Goal: Task Accomplishment & Management: Use online tool/utility

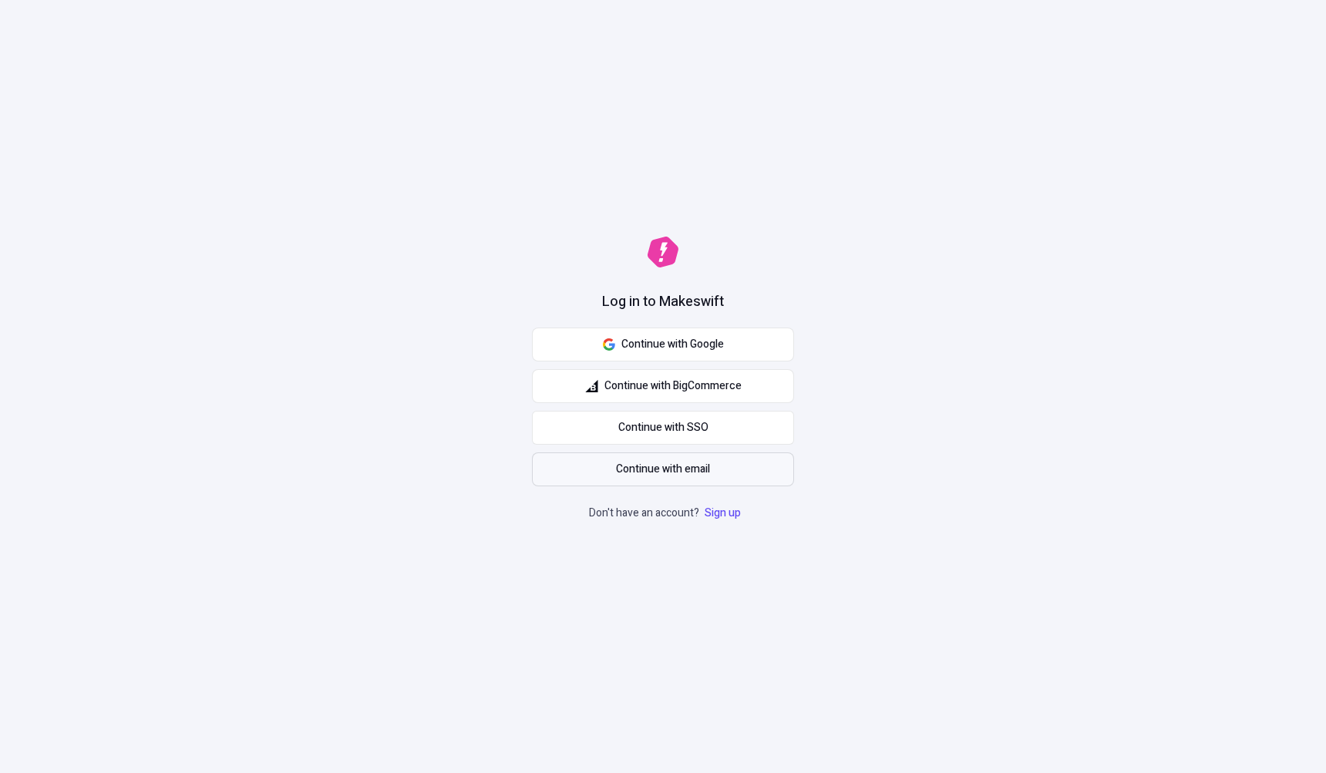
click at [639, 464] on span "Continue with email" at bounding box center [663, 469] width 94 height 17
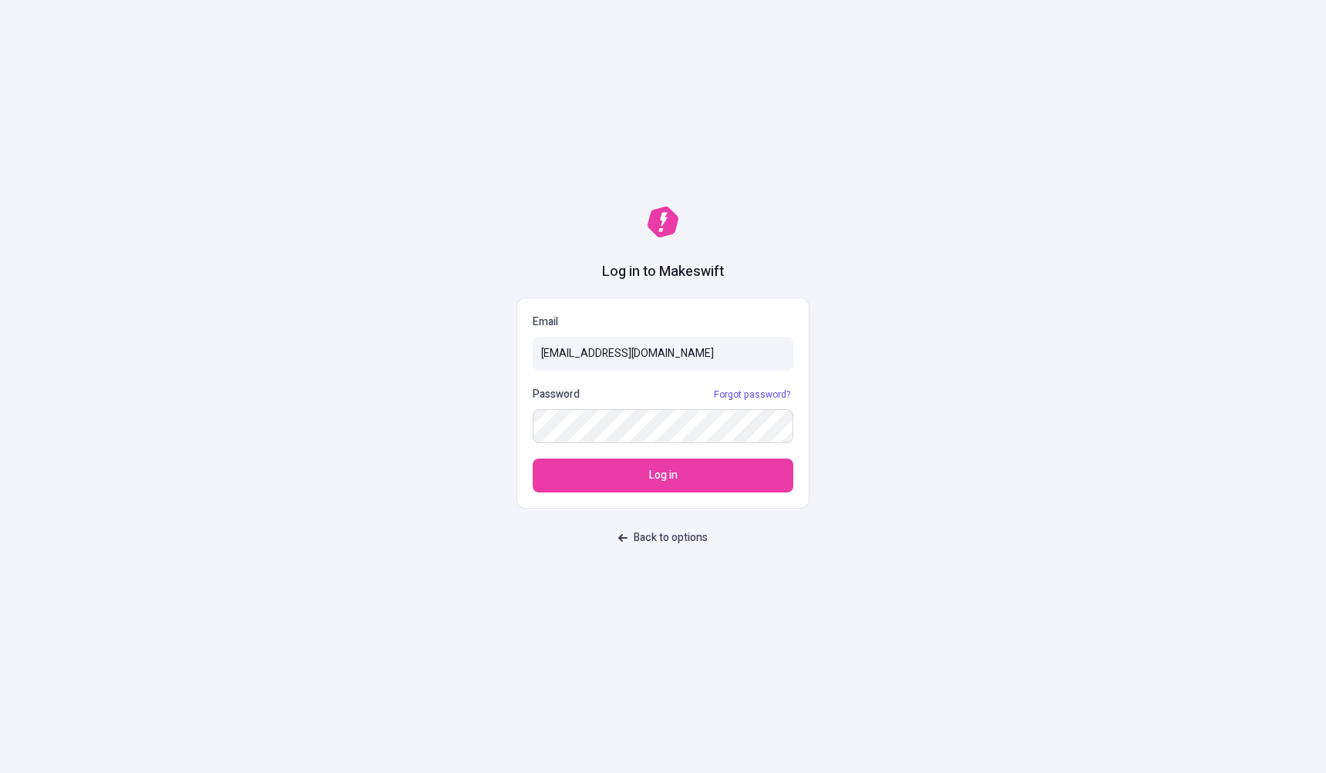
click at [533, 459] on button "Log in" at bounding box center [663, 476] width 261 height 34
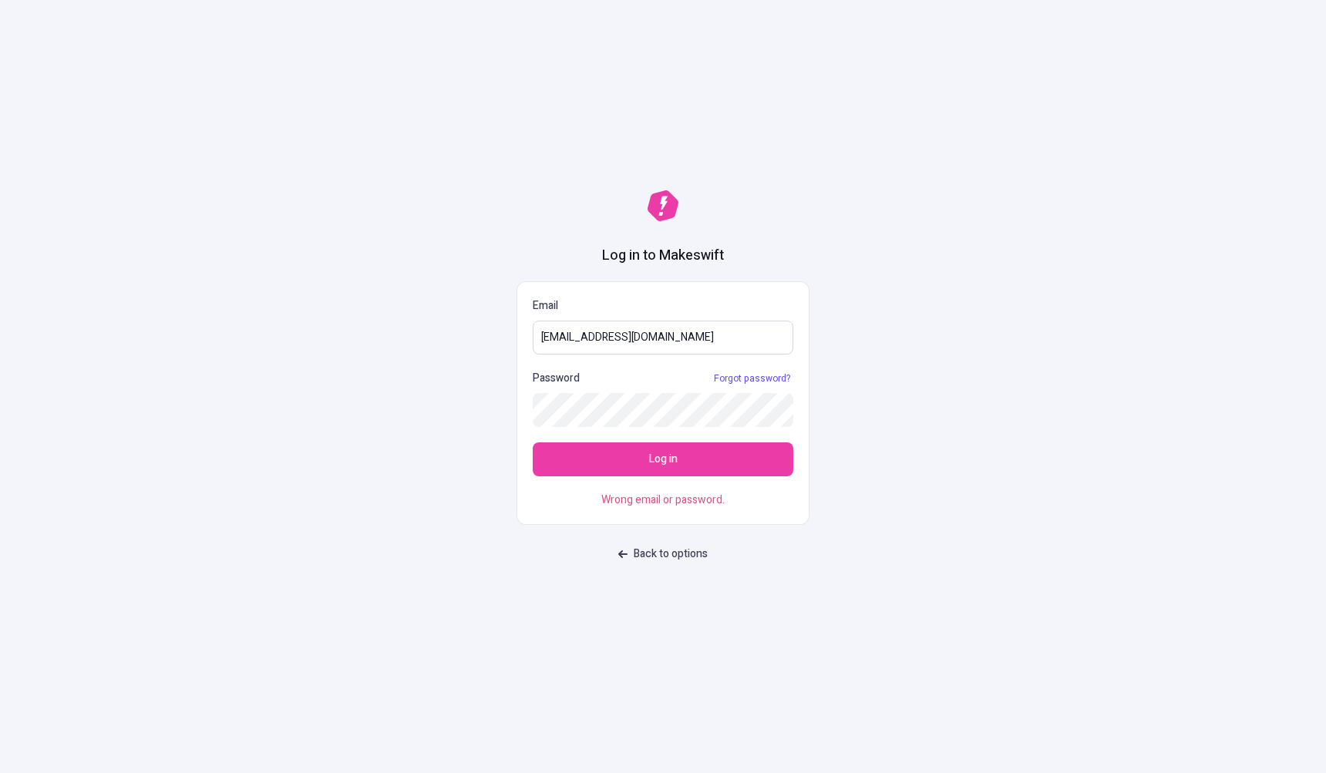
click at [605, 349] on input "[EMAIL_ADDRESS][DOMAIN_NAME]" at bounding box center [663, 338] width 261 height 34
type input "[PERSON_NAME][EMAIL_ADDRESS][PERSON_NAME][DOMAIN_NAME]"
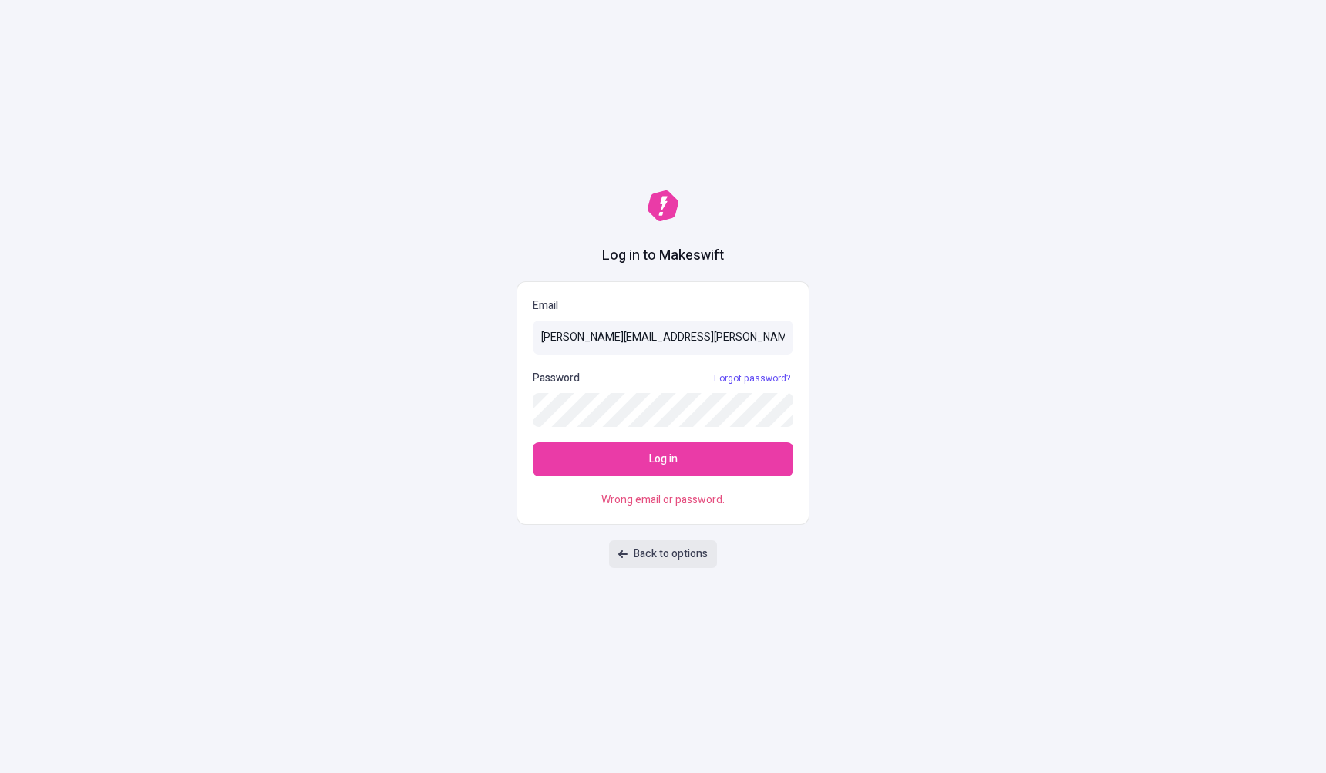
click at [619, 556] on icon "button" at bounding box center [622, 554] width 9 height 9
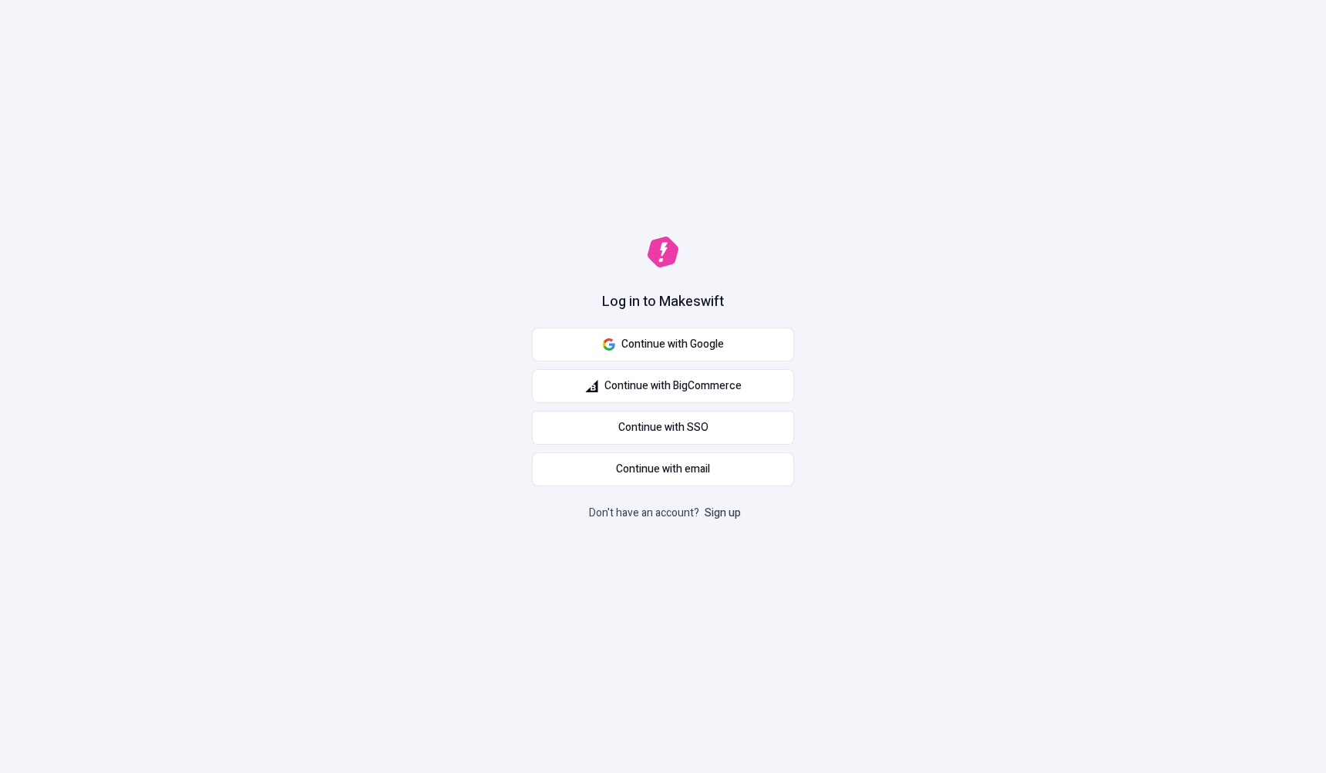
click at [732, 512] on link "Sign up" at bounding box center [723, 513] width 42 height 16
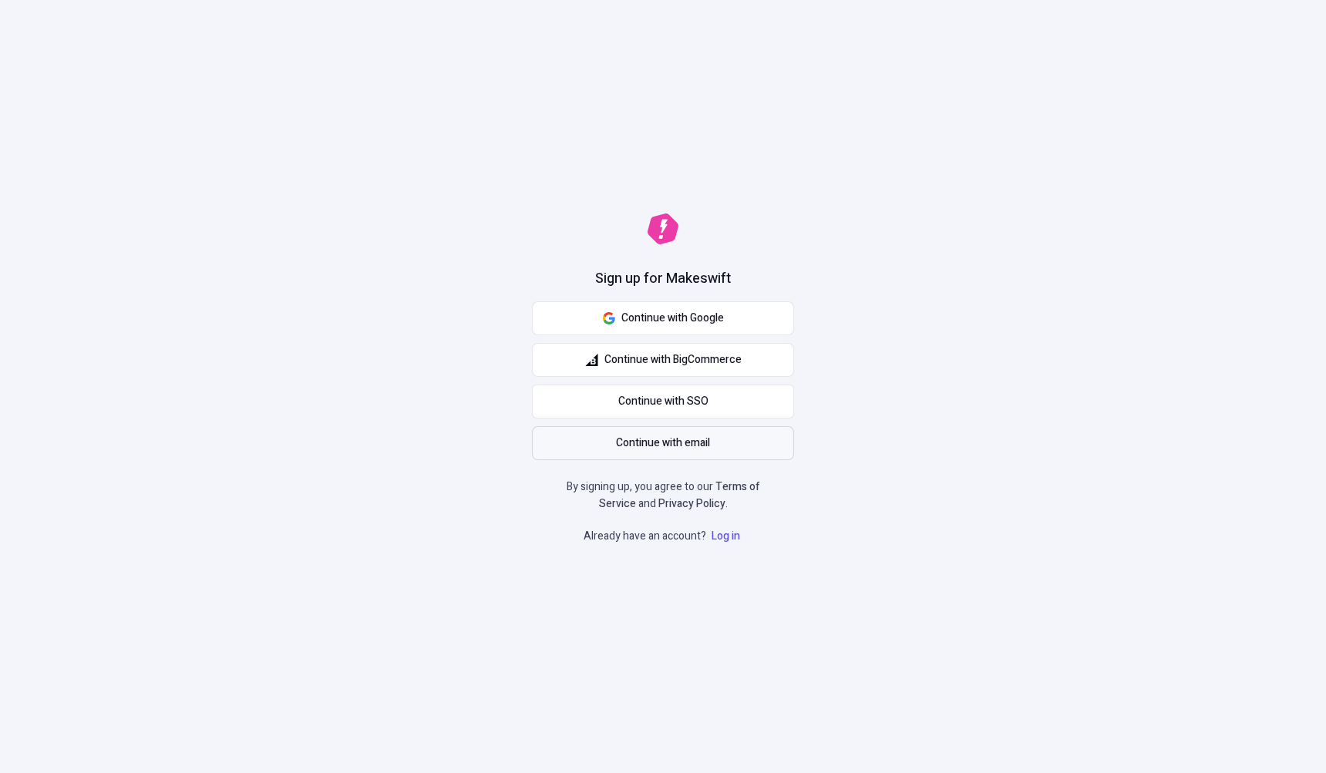
click at [680, 443] on span "Continue with email" at bounding box center [663, 443] width 94 height 17
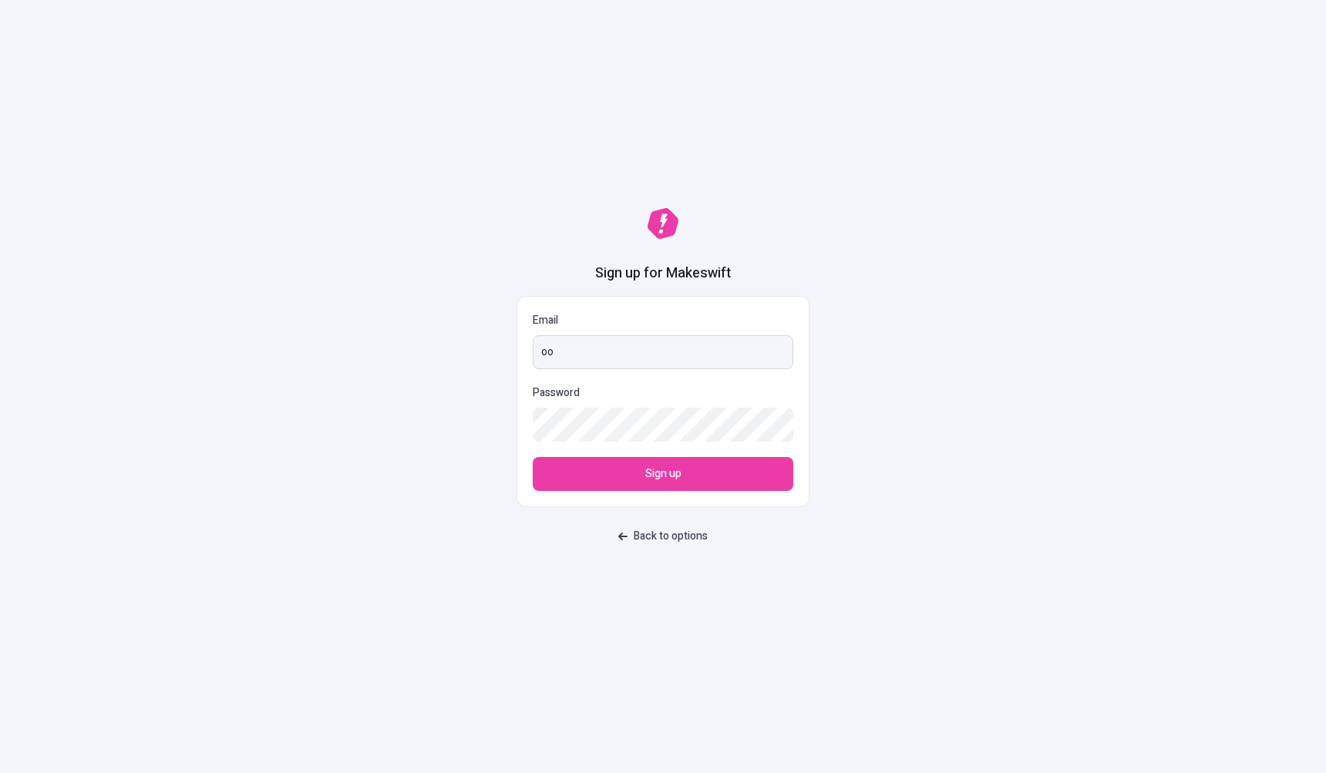
type input "o"
type input "[PERSON_NAME][EMAIL_ADDRESS][PERSON_NAME][DOMAIN_NAME]"
click at [533, 457] on button "Sign up" at bounding box center [663, 474] width 261 height 34
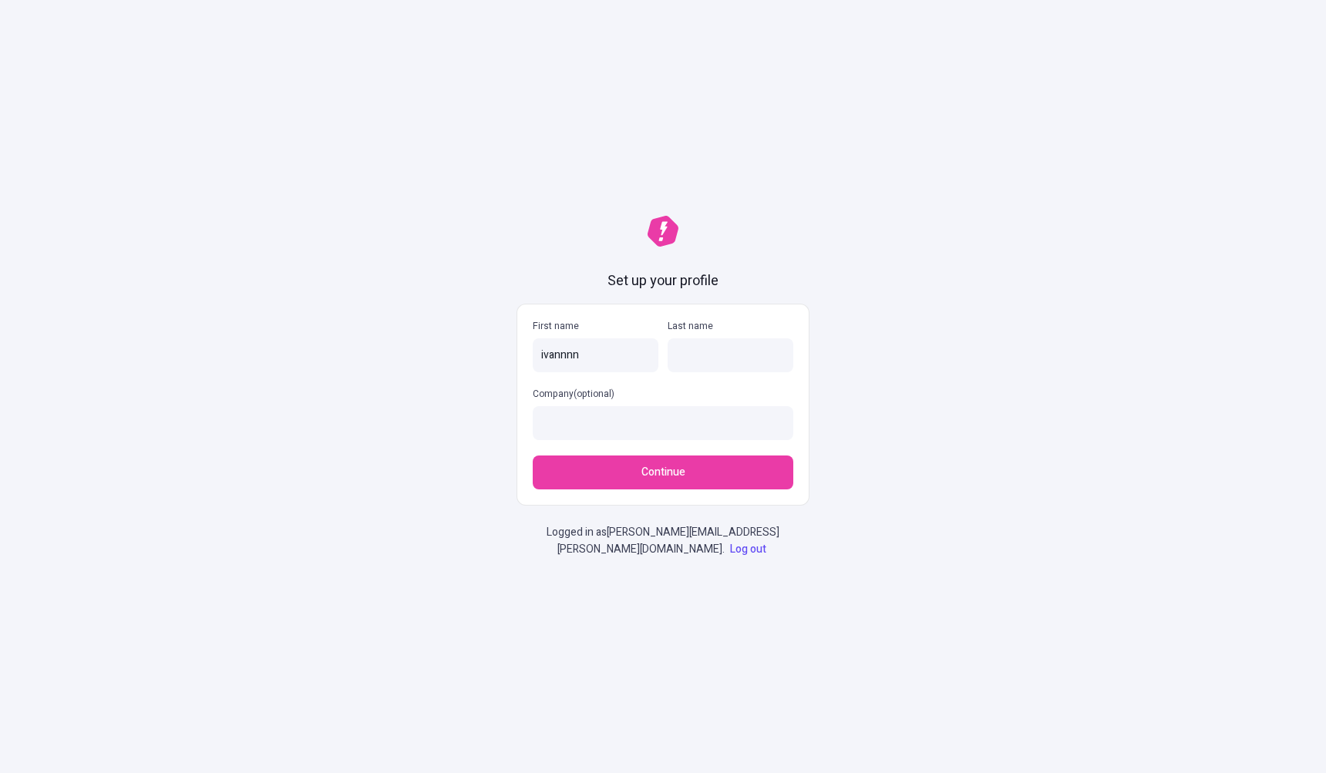
type input "ivannnn"
type input "eraso"
click at [642, 479] on span "Continue" at bounding box center [664, 472] width 44 height 17
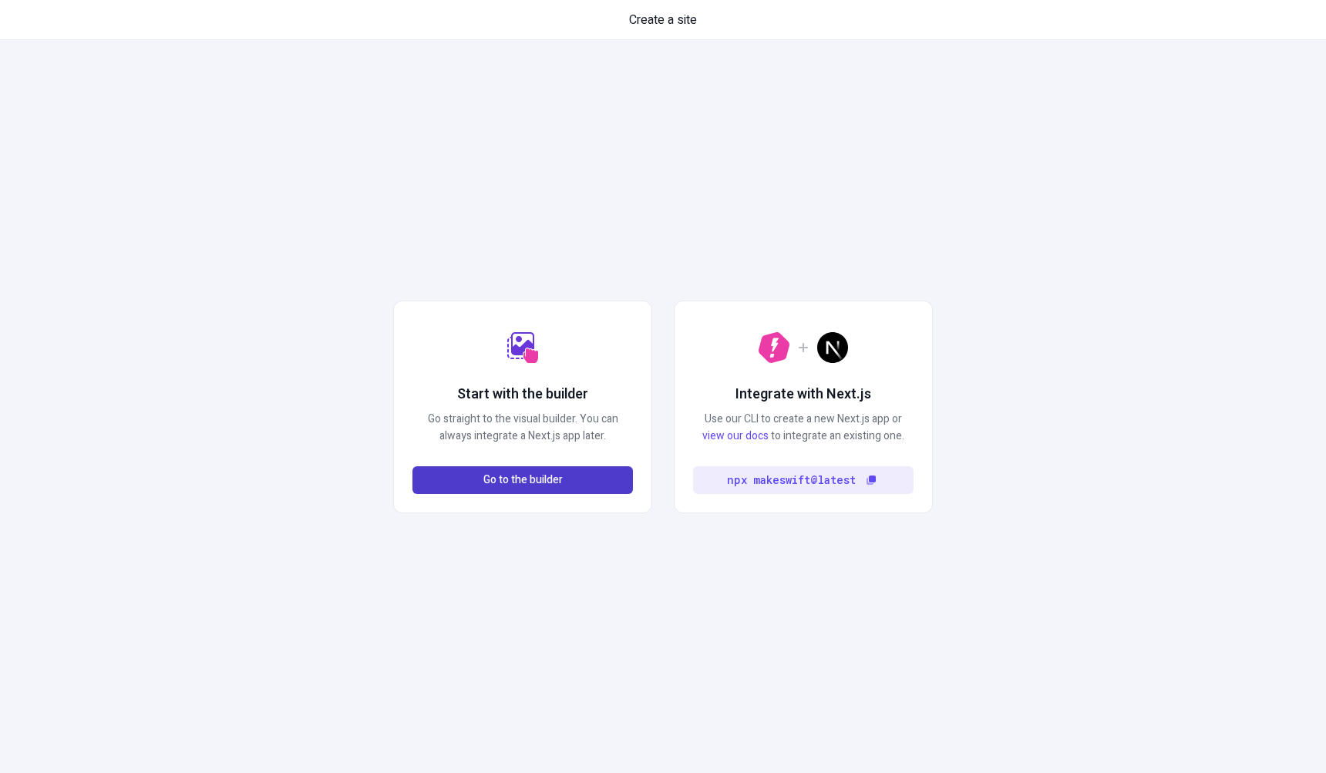
click at [589, 488] on button "Go to the builder" at bounding box center [523, 481] width 221 height 28
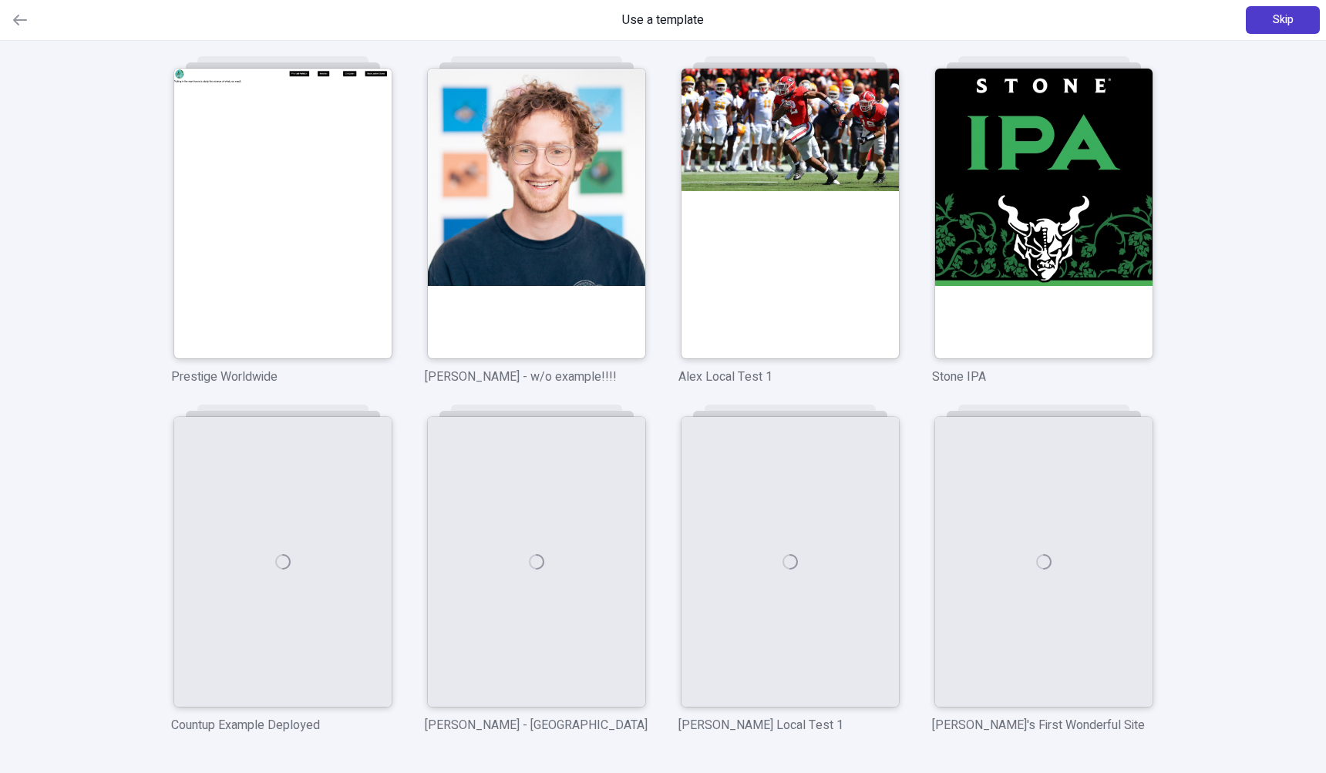
click at [1300, 25] on button "Skip" at bounding box center [1283, 20] width 74 height 28
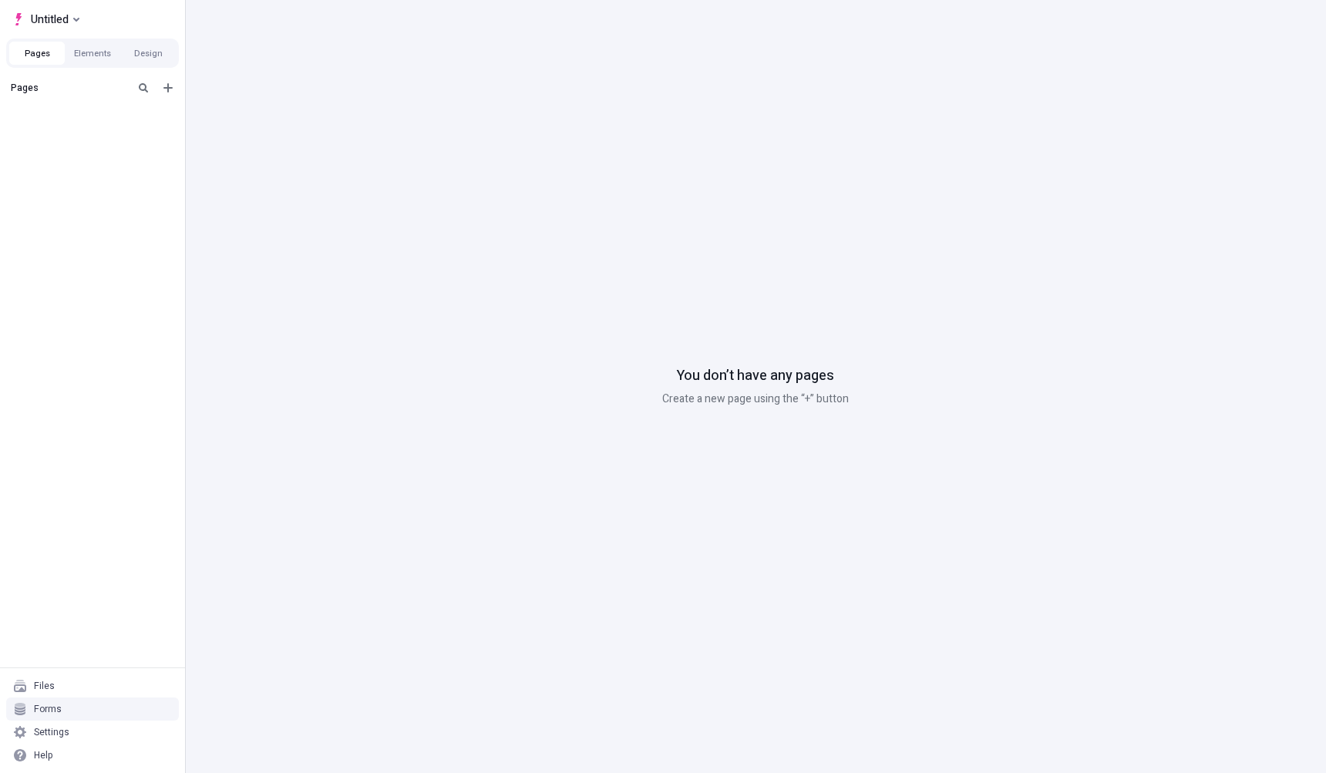
click at [44, 706] on div "Forms" at bounding box center [48, 709] width 28 height 12
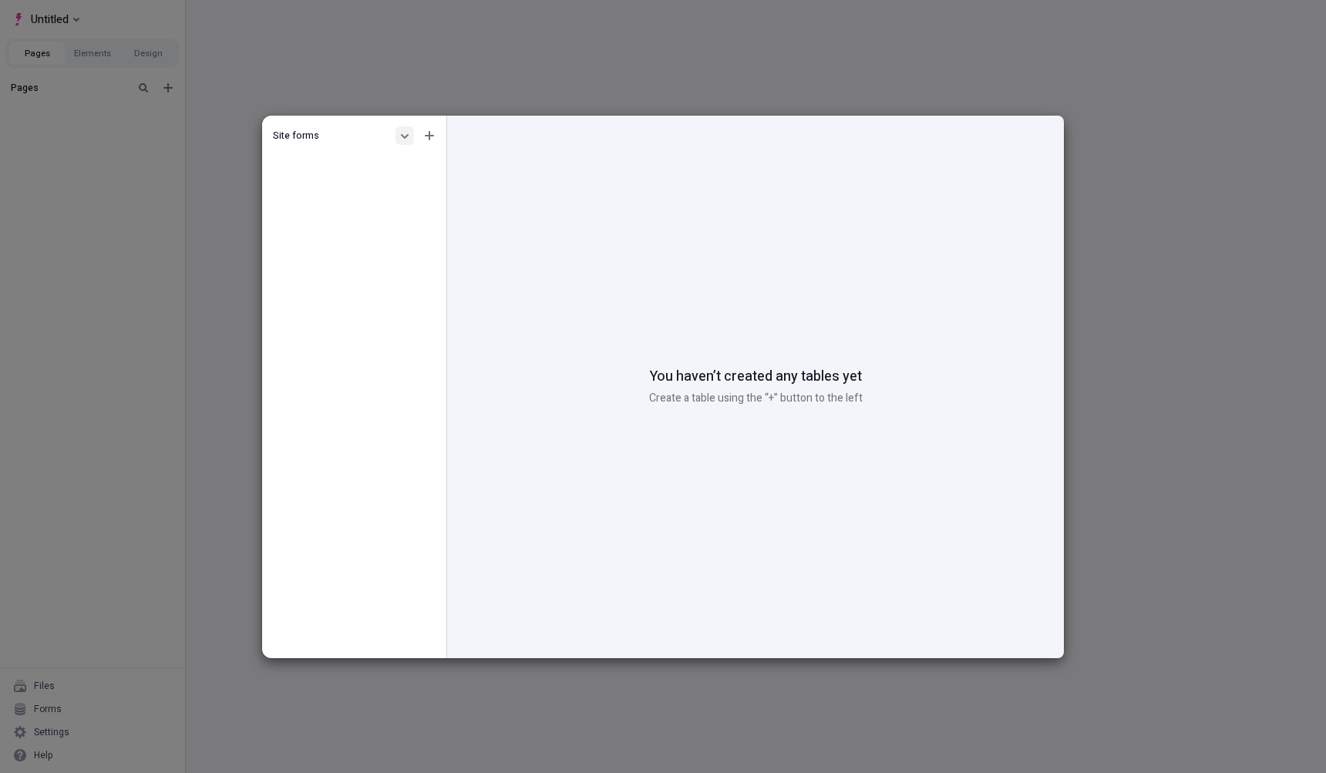
click at [404, 136] on icon "button" at bounding box center [404, 135] width 9 height 9
click at [329, 187] on div "Workspace forms" at bounding box center [307, 186] width 76 height 12
click at [433, 137] on icon "button" at bounding box center [429, 135] width 9 height 9
click at [356, 182] on div "Create folder" at bounding box center [340, 186] width 56 height 12
click at [330, 163] on div "Untitled" at bounding box center [350, 164] width 126 height 12
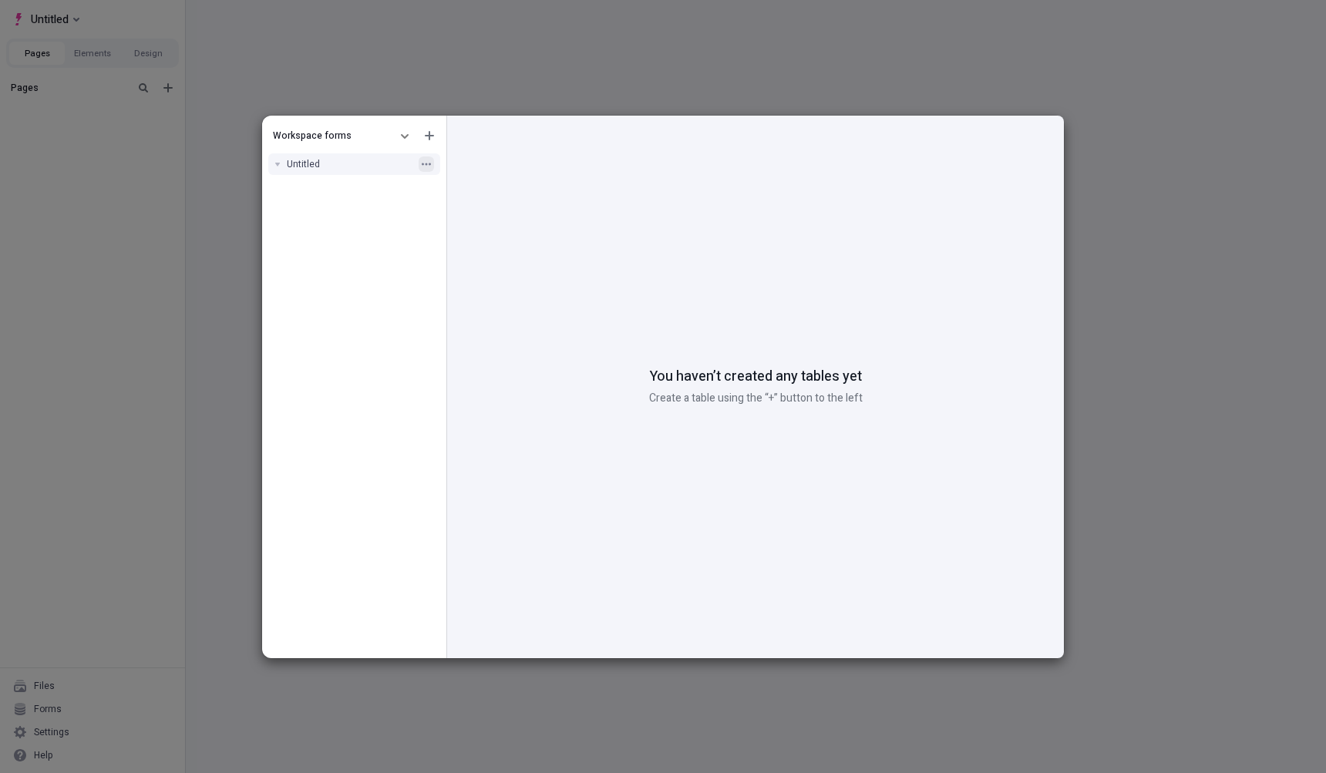
click at [425, 166] on icon "button" at bounding box center [426, 164] width 9 height 9
click at [374, 130] on div "Workspace forms" at bounding box center [331, 136] width 116 height 12
click at [403, 134] on icon "button" at bounding box center [404, 135] width 9 height 9
click at [356, 164] on div "Site forms" at bounding box center [334, 162] width 148 height 23
click at [430, 137] on icon "button" at bounding box center [429, 135] width 9 height 9
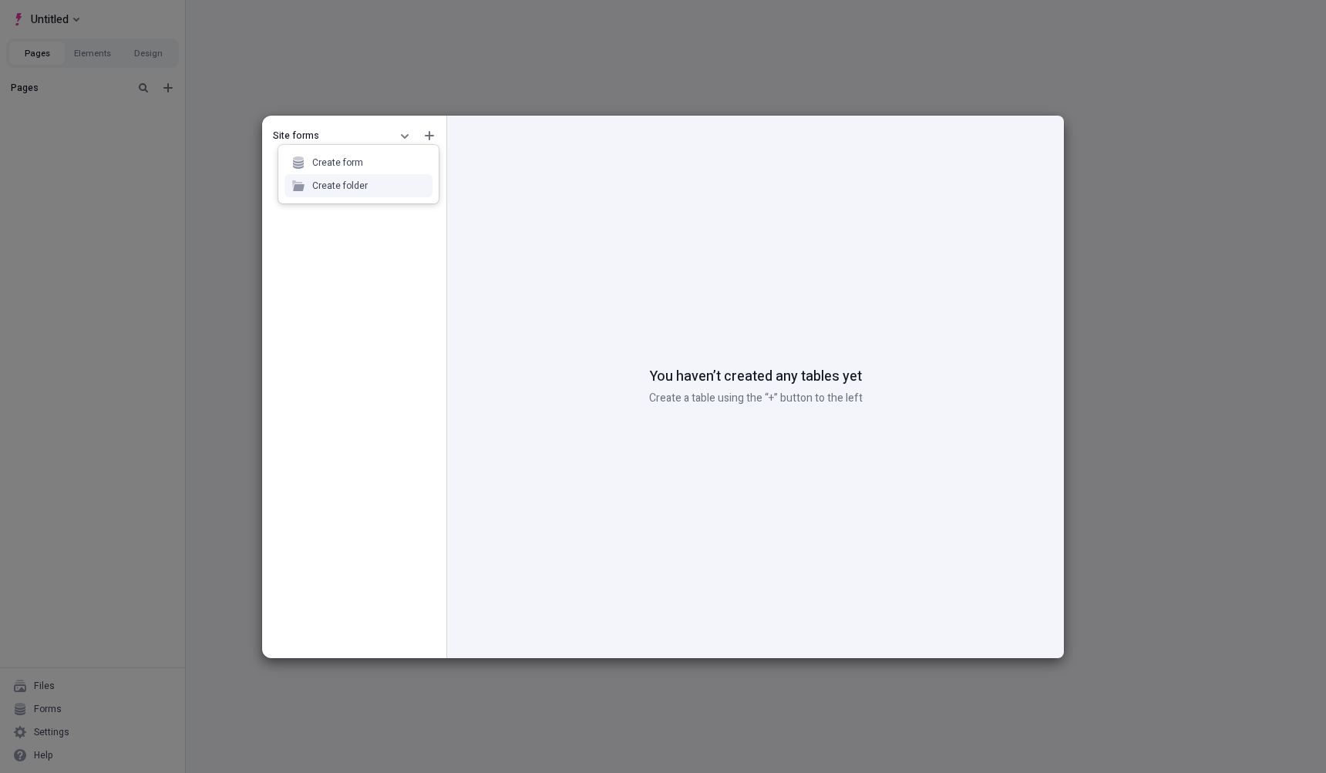
click at [363, 184] on div "Create folder" at bounding box center [340, 186] width 56 height 12
click at [335, 267] on div "Site forms Untitled" at bounding box center [354, 390] width 184 height 537
